Goal: Task Accomplishment & Management: Use online tool/utility

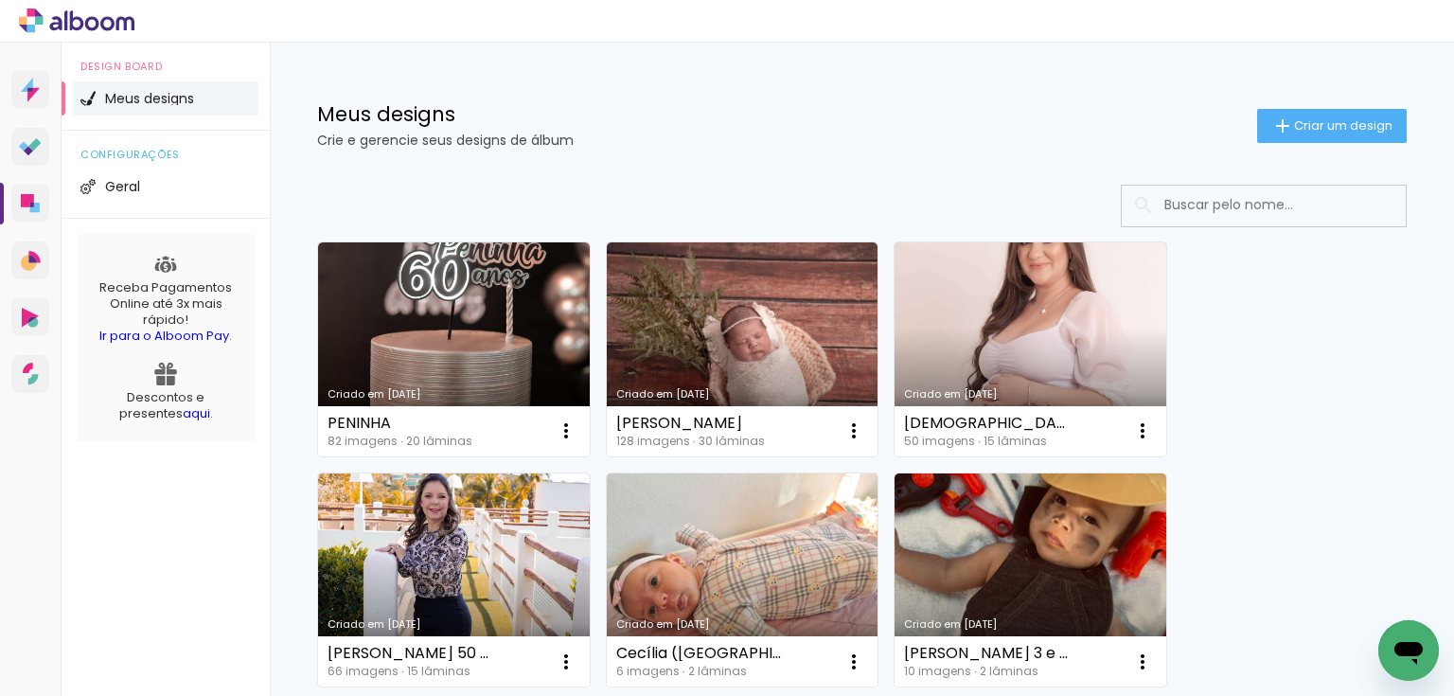
click at [1294, 203] on input at bounding box center [1290, 205] width 270 height 39
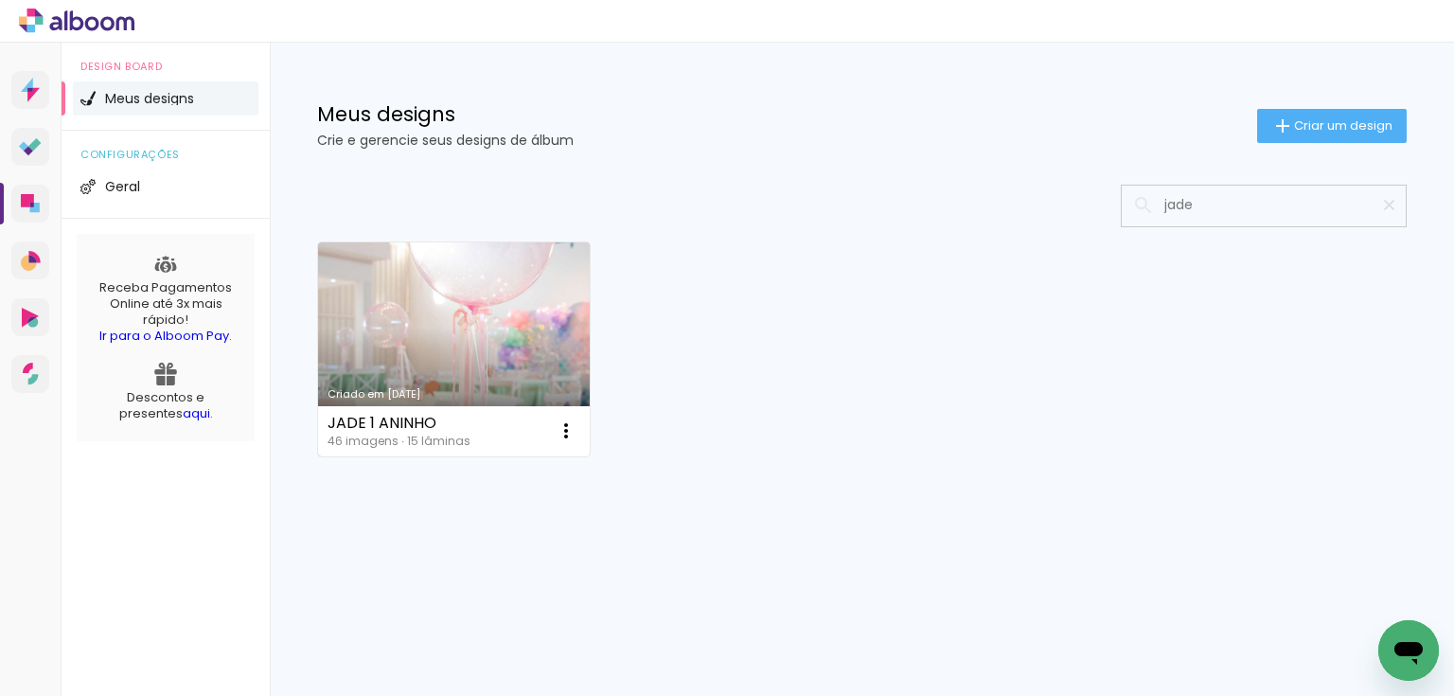
type input "jade"
type paper-input "jade"
click at [427, 339] on link "Criado em [DATE]" at bounding box center [454, 349] width 272 height 214
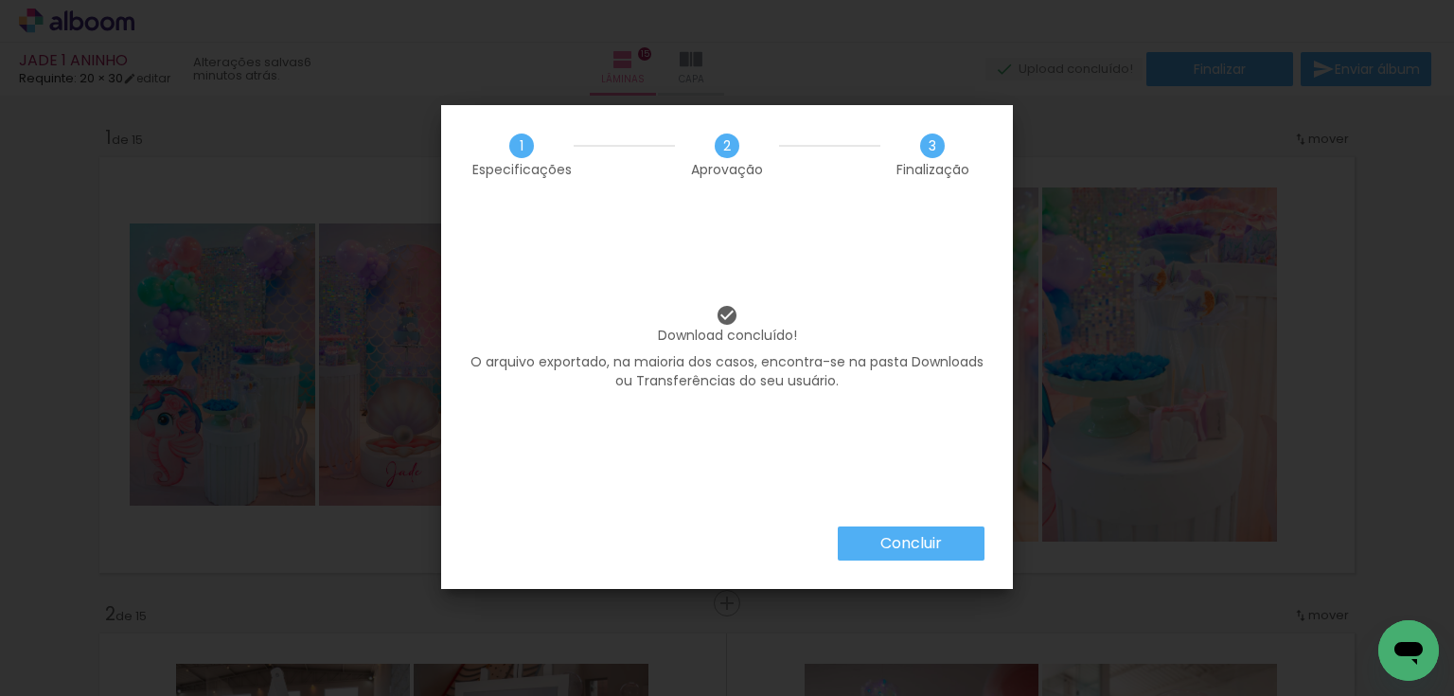
scroll to position [6694, 0]
